Goal: Task Accomplishment & Management: Manage account settings

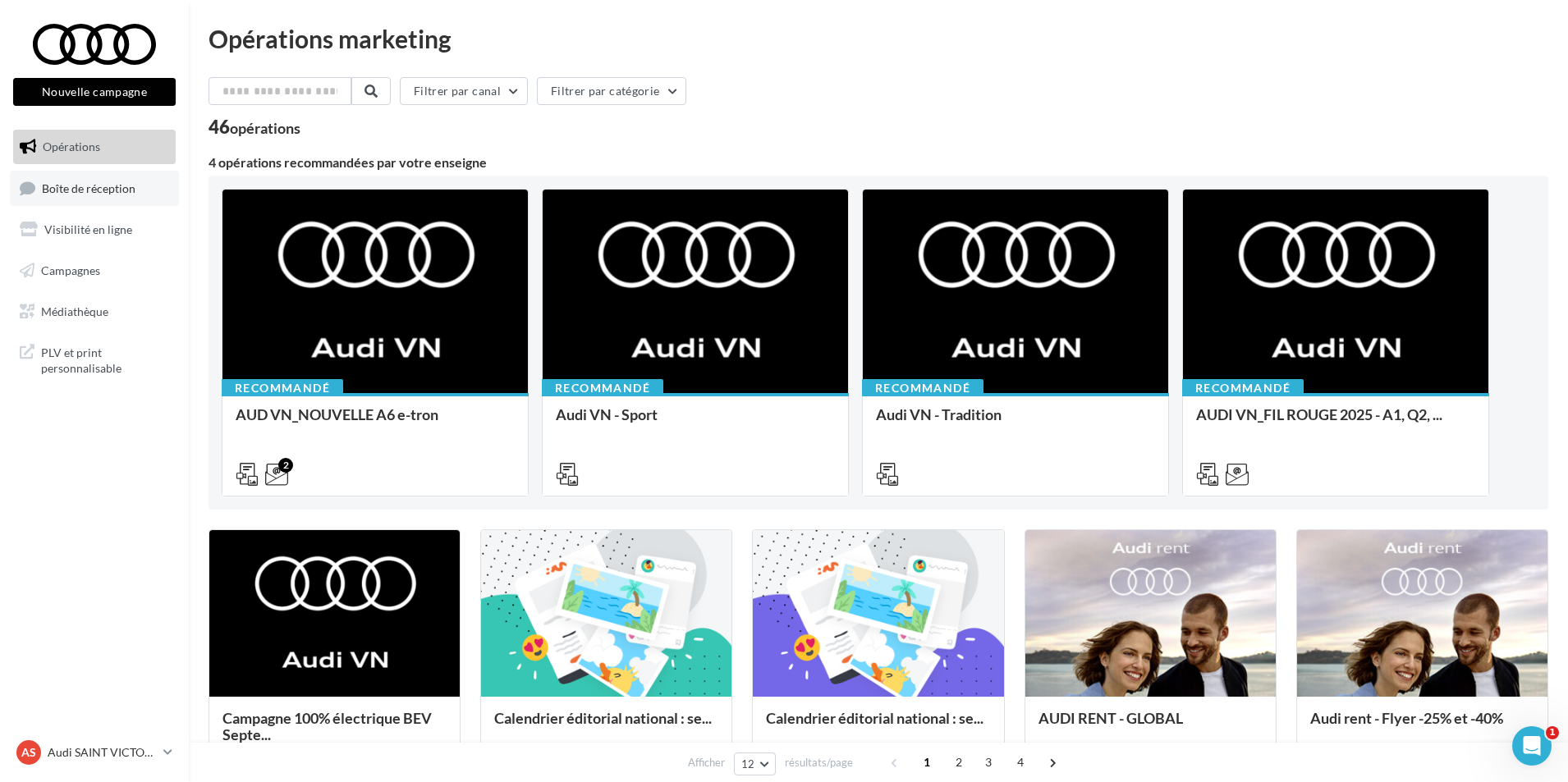
click at [125, 206] on link "Boîte de réception" at bounding box center [94, 188] width 169 height 35
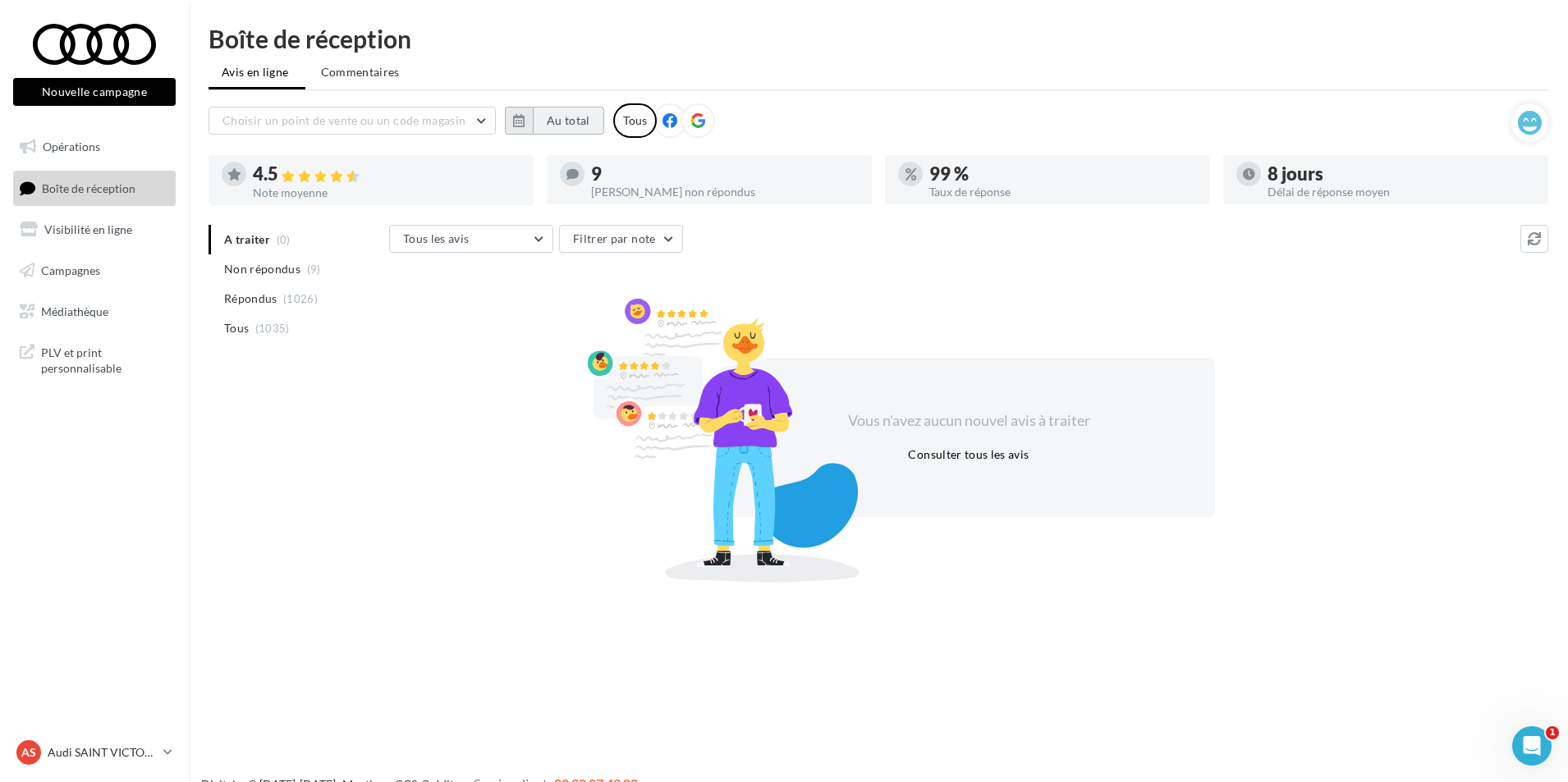
click at [533, 118] on button "Au total" at bounding box center [568, 121] width 71 height 28
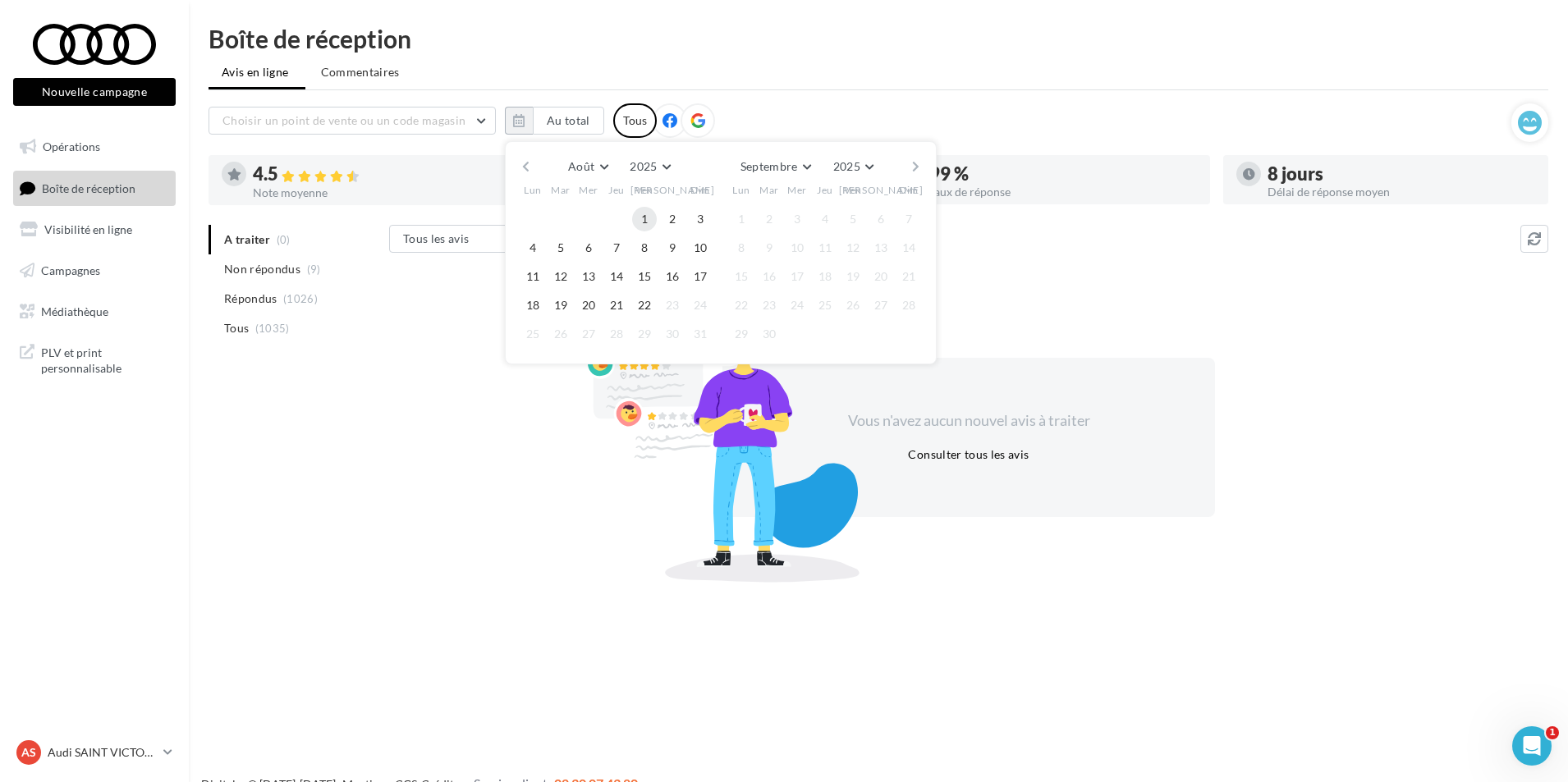
click at [647, 219] on button "1" at bounding box center [644, 219] width 25 height 25
click at [637, 298] on button "22" at bounding box center [644, 305] width 25 height 25
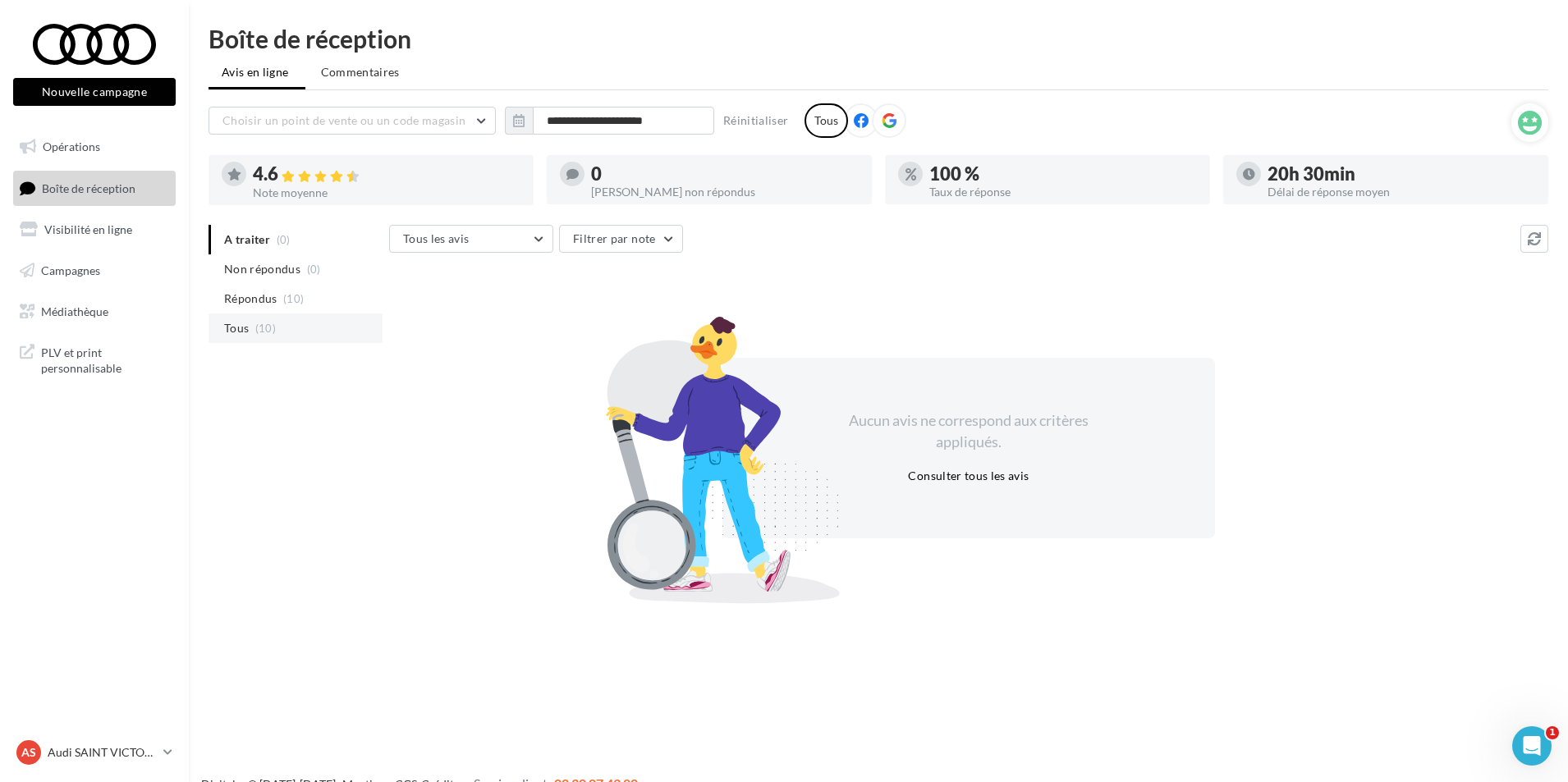
click at [259, 322] on span "(10)" at bounding box center [266, 328] width 20 height 13
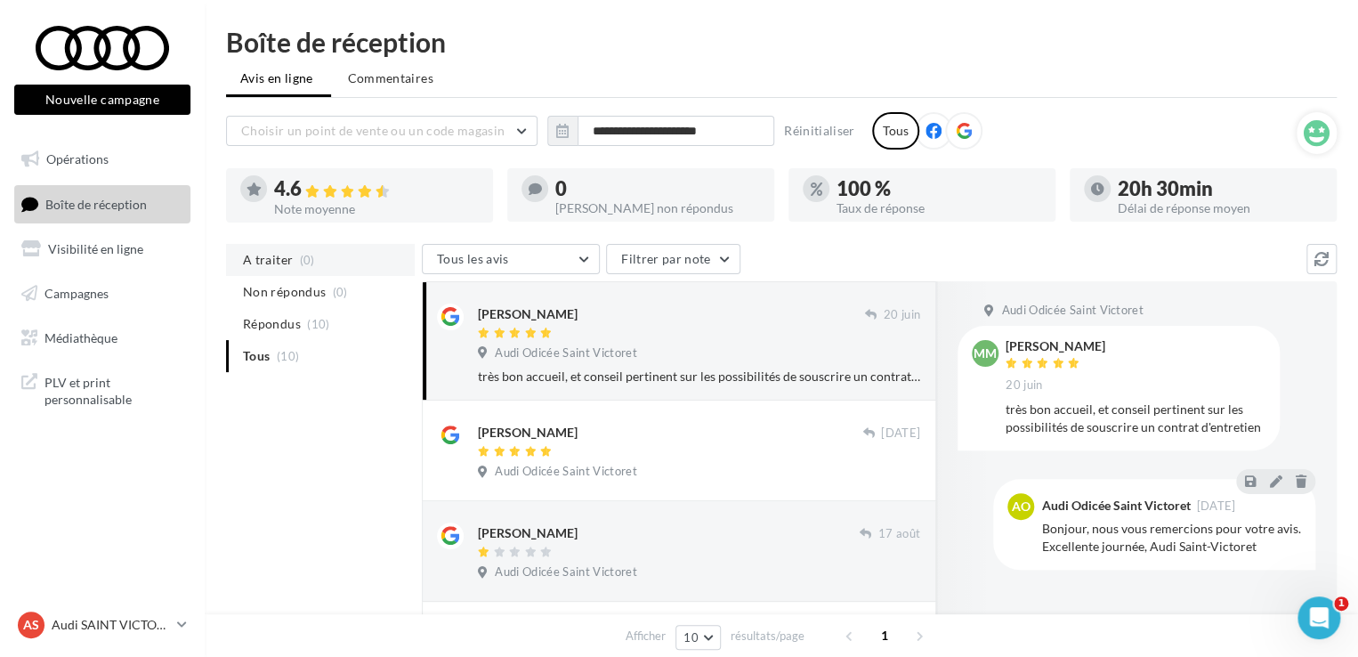
click at [271, 271] on li "A traiter (0)" at bounding box center [320, 260] width 189 height 32
